Goal: Task Accomplishment & Management: Manage account settings

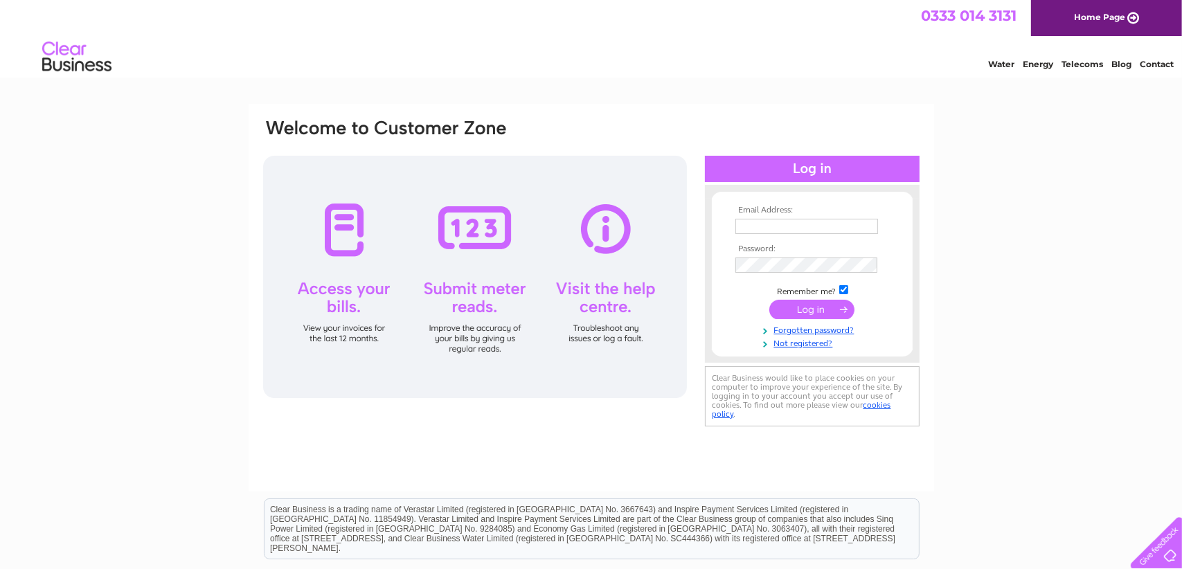
click at [750, 219] on input "text" at bounding box center [807, 226] width 143 height 15
click at [777, 226] on input "accounts@charlottejamesfurniture.com" at bounding box center [807, 226] width 143 height 15
type input "agnieszka@charlottejamesfurniture.com"
click at [804, 310] on input "submit" at bounding box center [812, 310] width 85 height 19
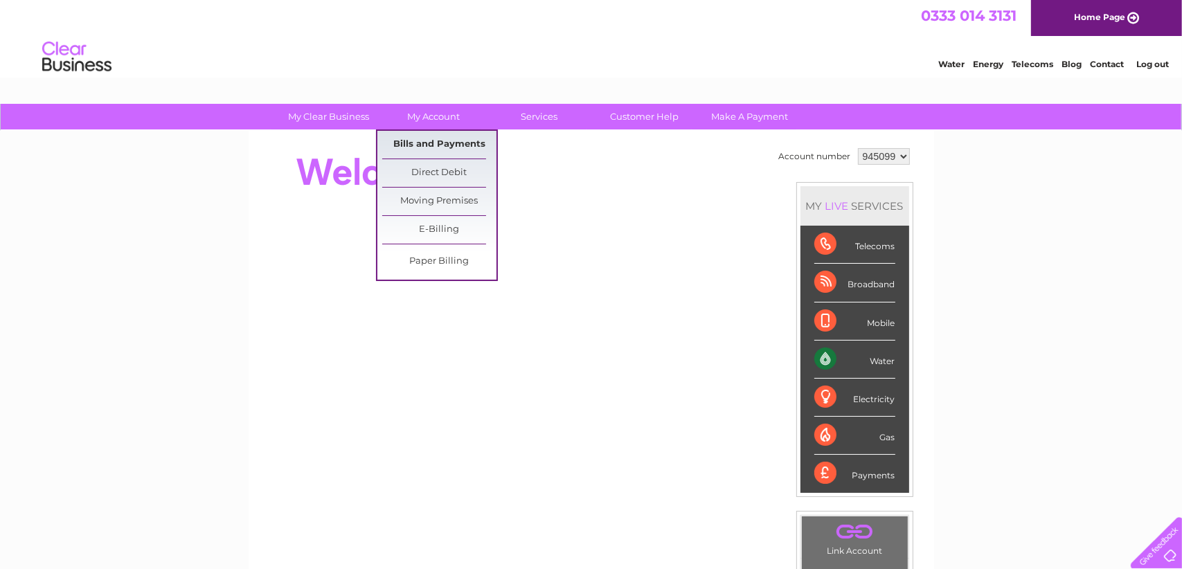
click at [449, 139] on link "Bills and Payments" at bounding box center [439, 145] width 114 height 28
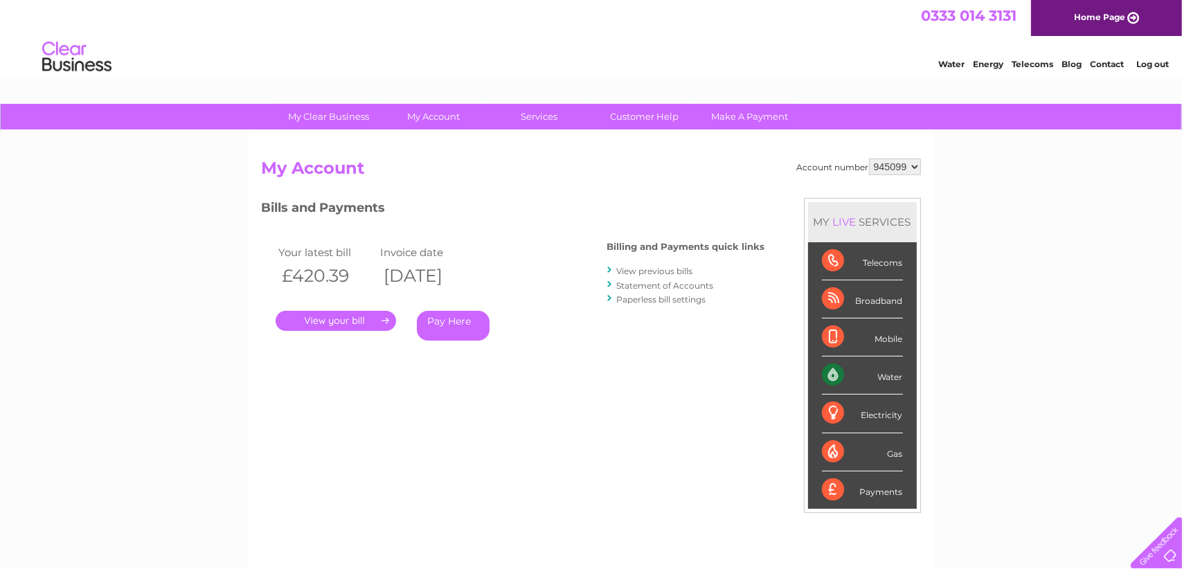
click at [354, 320] on link "." at bounding box center [336, 321] width 121 height 20
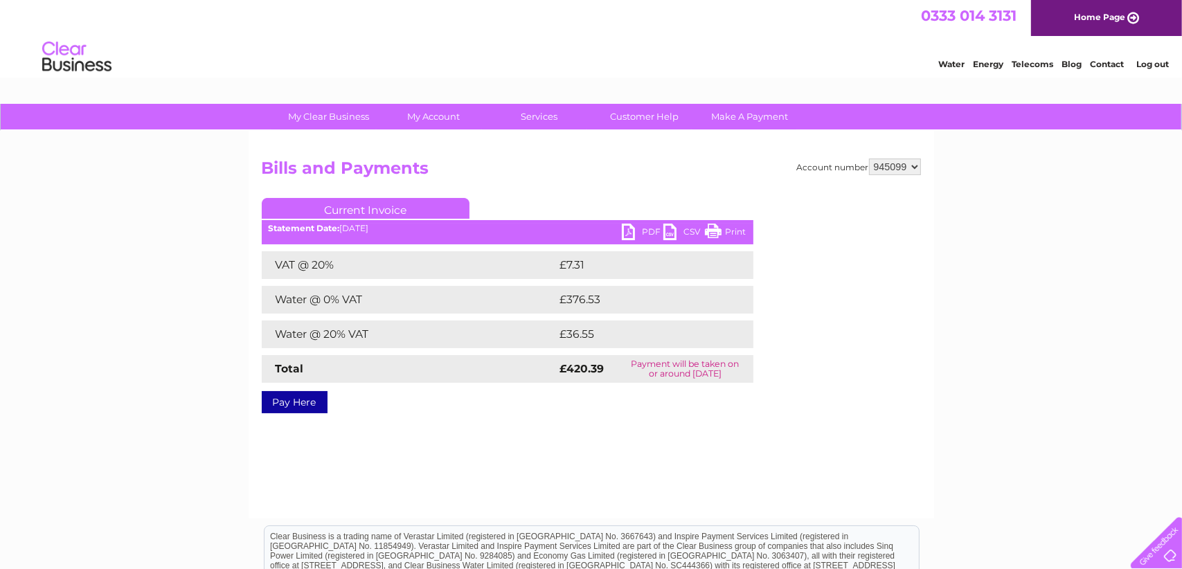
click at [625, 233] on link "PDF" at bounding box center [643, 234] width 42 height 20
